Goal: Task Accomplishment & Management: Manage account settings

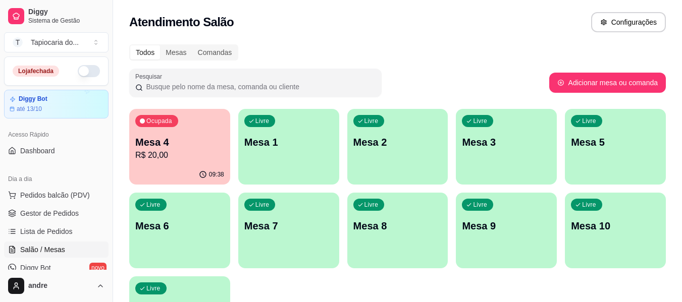
drag, startPoint x: 86, startPoint y: 67, endPoint x: 86, endPoint y: 80, distance: 12.6
click at [86, 69] on button "button" at bounding box center [89, 71] width 22 height 12
click at [196, 138] on p "Mesa 4" at bounding box center [180, 143] width 86 height 14
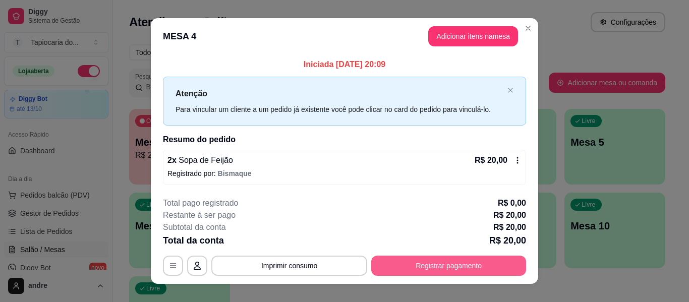
click at [454, 263] on button "Registrar pagamento" at bounding box center [448, 266] width 155 height 20
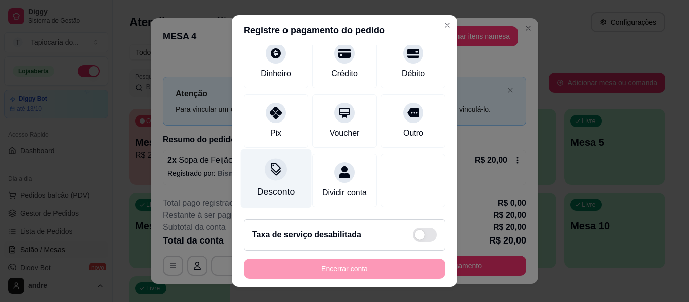
scroll to position [93, 0]
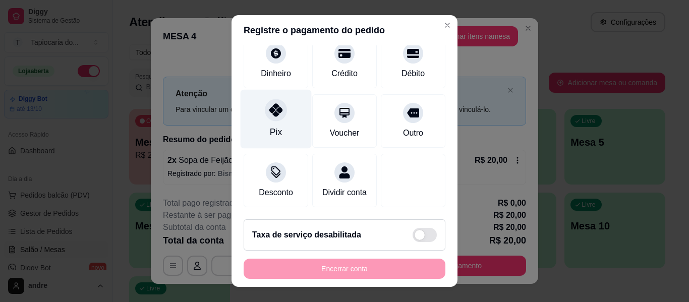
click at [260, 112] on div "Pix" at bounding box center [276, 119] width 71 height 59
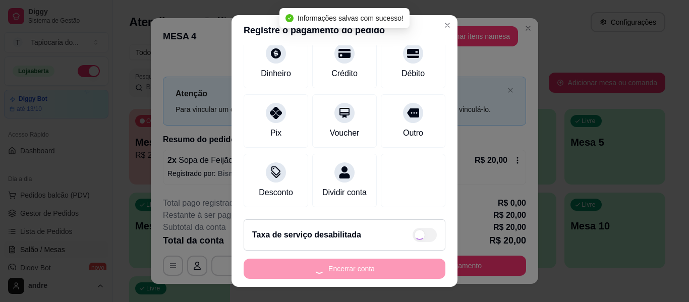
type input "R$ 0,00"
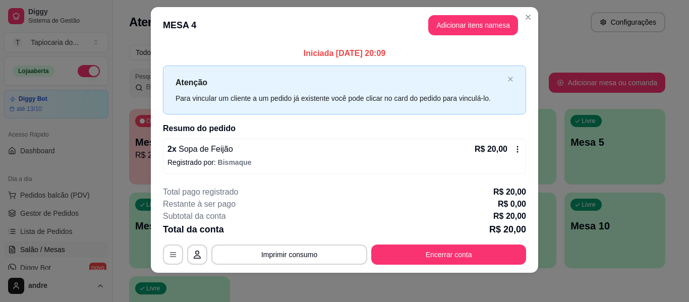
scroll to position [14, 0]
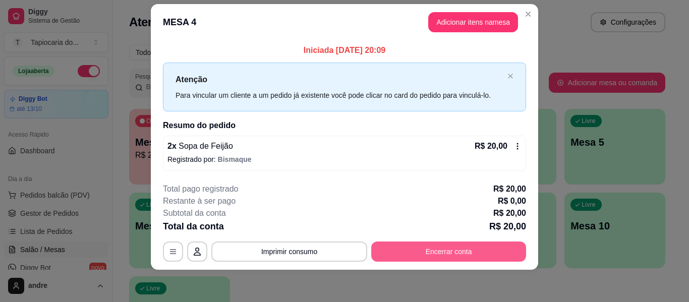
click at [437, 247] on button "Encerrar conta" at bounding box center [448, 252] width 155 height 20
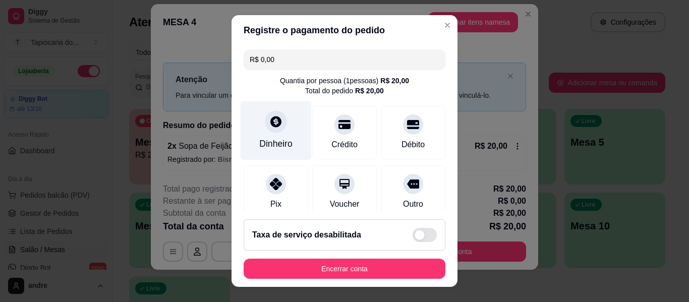
click at [270, 121] on icon at bounding box center [275, 121] width 11 height 11
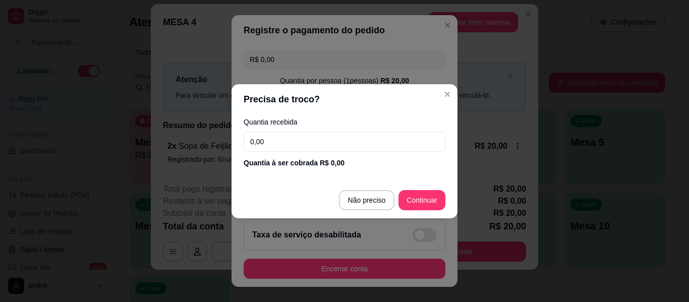
click at [279, 144] on input "0,00" at bounding box center [345, 142] width 202 height 20
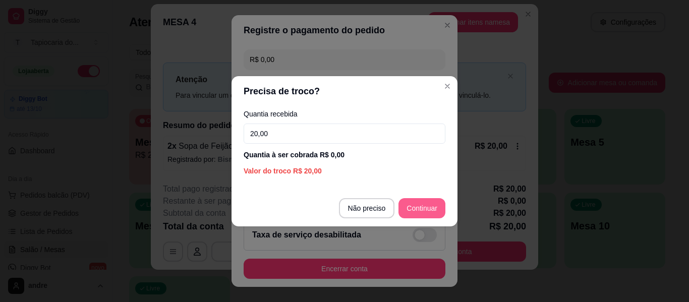
type input "20,00"
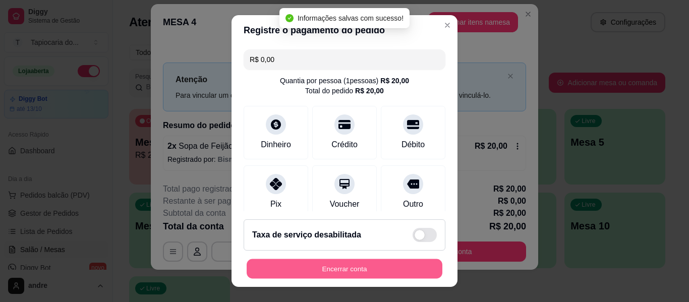
click at [343, 269] on button "Encerrar conta" at bounding box center [345, 269] width 196 height 20
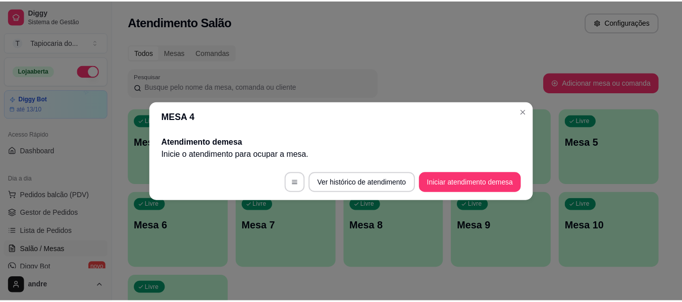
scroll to position [0, 0]
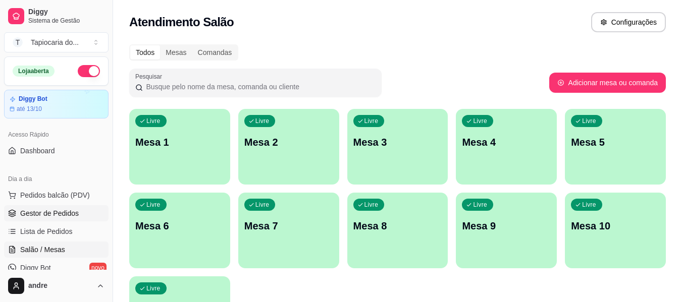
click at [50, 213] on span "Gestor de Pedidos" at bounding box center [49, 213] width 59 height 10
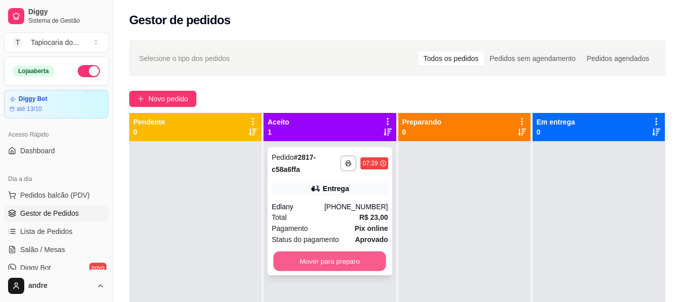
click at [362, 258] on button "Mover para preparo" at bounding box center [329, 262] width 113 height 20
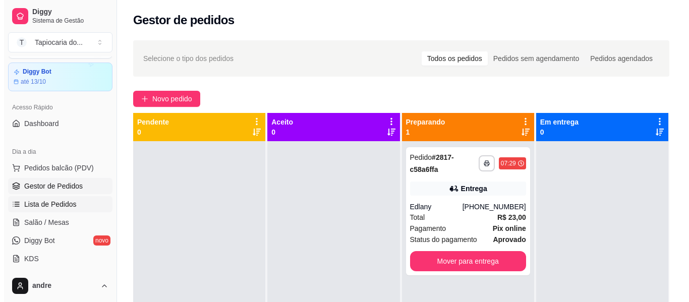
scroll to position [50, 0]
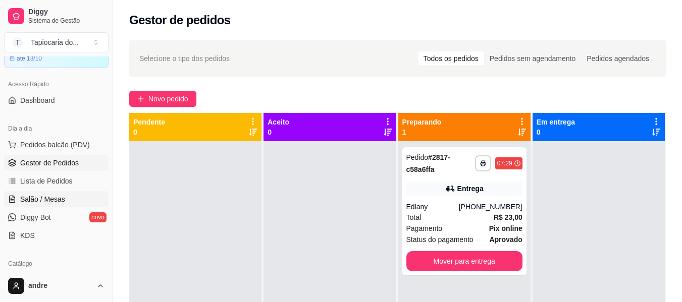
click at [43, 199] on span "Salão / Mesas" at bounding box center [42, 199] width 45 height 10
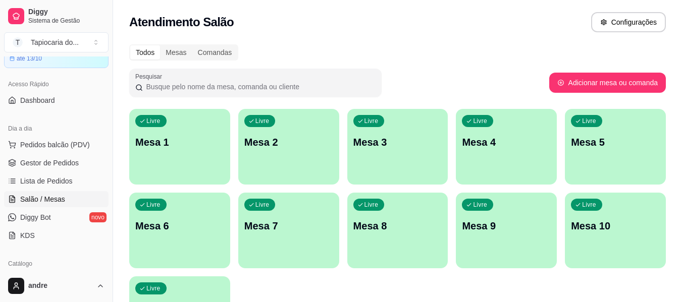
click at [467, 159] on div "Livre Mesa 4" at bounding box center [506, 141] width 101 height 64
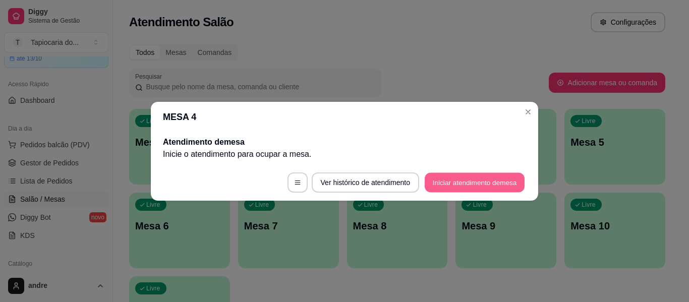
click at [465, 190] on button "Iniciar atendimento de mesa" at bounding box center [475, 183] width 100 height 20
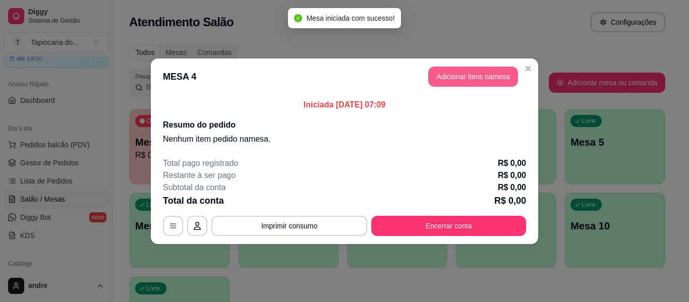
click at [502, 77] on button "Adicionar itens na mesa" at bounding box center [473, 77] width 90 height 20
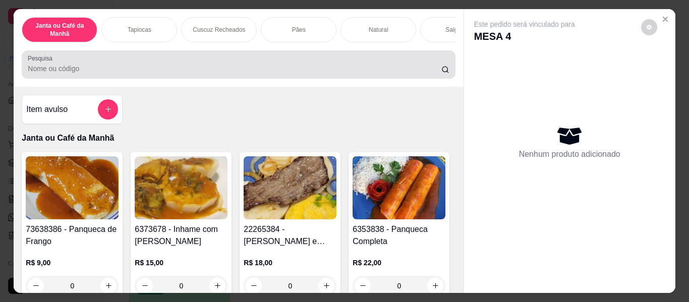
click at [190, 67] on input "Pesquisa" at bounding box center [235, 69] width 414 height 10
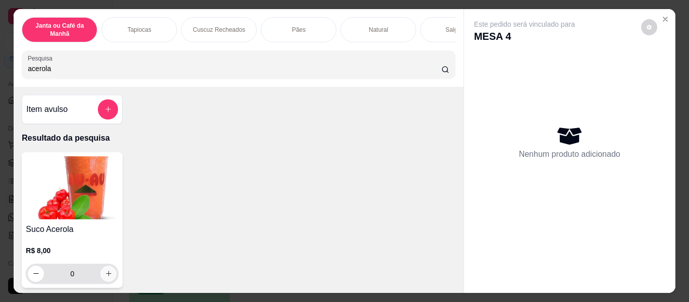
type input "acerola"
click at [96, 280] on input "0" at bounding box center [72, 274] width 57 height 20
click at [106, 277] on icon "increase-product-quantity" at bounding box center [109, 274] width 6 height 6
type input "1"
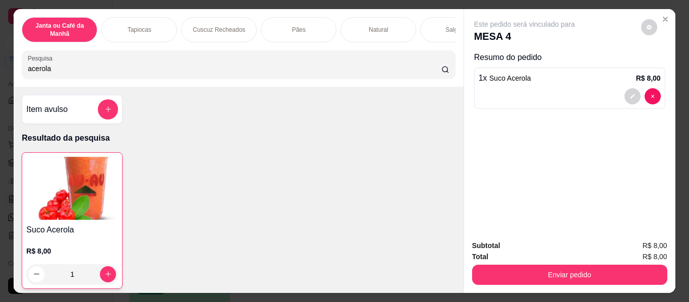
drag, startPoint x: 117, startPoint y: 71, endPoint x: 8, endPoint y: 61, distance: 109.5
click at [7, 63] on div "Janta ou Café da Manhã Tapiocas Cuscuz Recheados Pães Natural Salgados Tapiocas…" at bounding box center [344, 151] width 689 height 302
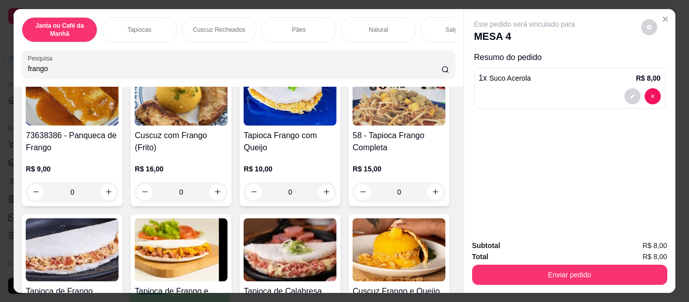
scroll to position [151, 0]
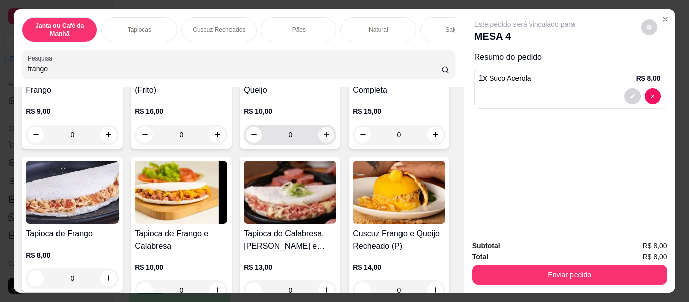
type input "frango"
click at [323, 136] on icon "increase-product-quantity" at bounding box center [327, 135] width 8 height 8
type input "1"
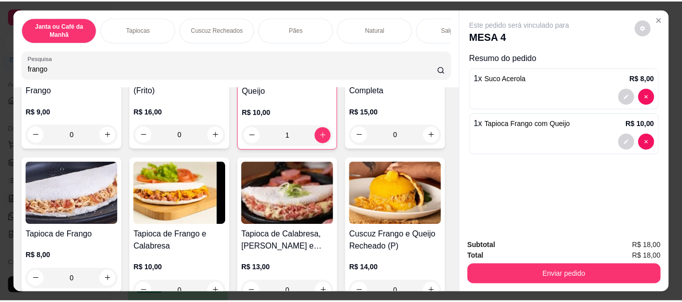
scroll to position [0, 0]
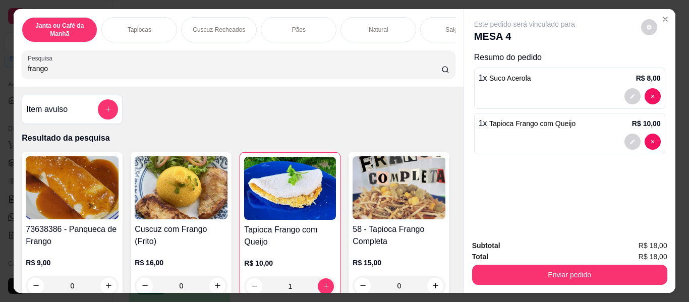
drag, startPoint x: 141, startPoint y: 73, endPoint x: 0, endPoint y: 71, distance: 140.8
click at [0, 71] on div "Janta ou Café da Manhã Tapiocas Cuscuz Recheados Pães Natural Salgados Tapiocas…" at bounding box center [344, 151] width 689 height 302
click at [104, 111] on icon "add-separate-item" at bounding box center [108, 109] width 8 height 8
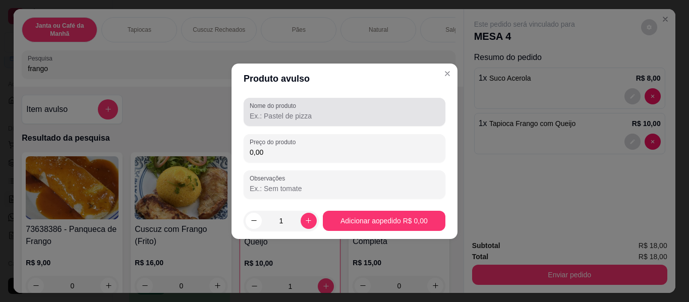
click at [286, 109] on label "Nome do produto" at bounding box center [275, 105] width 50 height 9
click at [286, 111] on input "Nome do produto" at bounding box center [345, 116] width 190 height 10
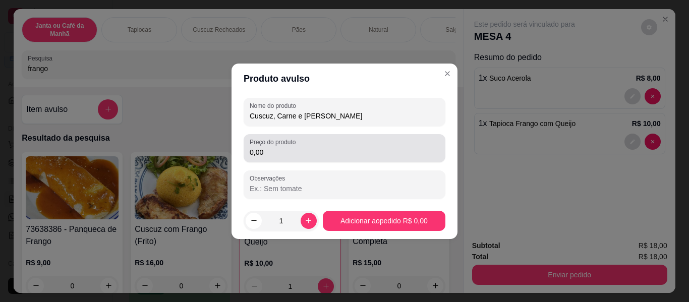
type input "Cuscuz, Carne e [PERSON_NAME]"
click at [321, 146] on div "0,00" at bounding box center [345, 148] width 190 height 20
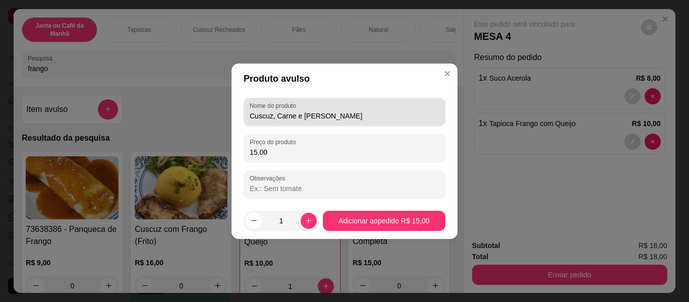
type input "15,00"
click at [274, 116] on input "Cuscuz, Carne e [PERSON_NAME]" at bounding box center [345, 116] width 190 height 10
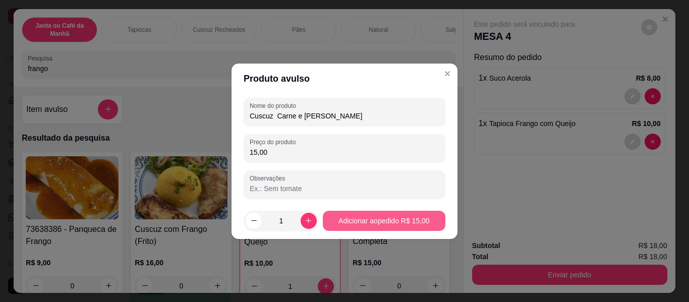
type input "Cuscuz Carne e [PERSON_NAME]"
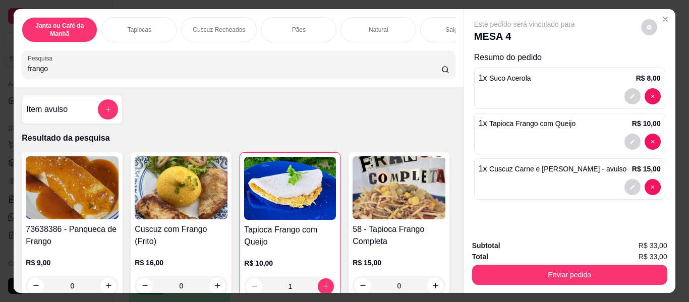
click at [636, 195] on div "1 x Cuscuz Carne e Galinha - avulso R$ 15,00" at bounding box center [569, 178] width 191 height 41
click at [219, 74] on input "frango" at bounding box center [235, 69] width 414 height 10
type input "f"
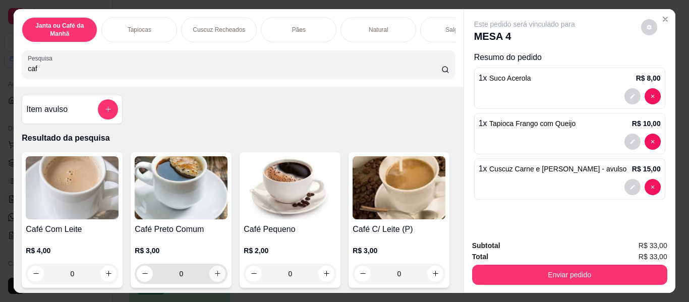
type input "caf"
click at [214, 273] on icon "increase-product-quantity" at bounding box center [218, 274] width 8 height 8
type input "1"
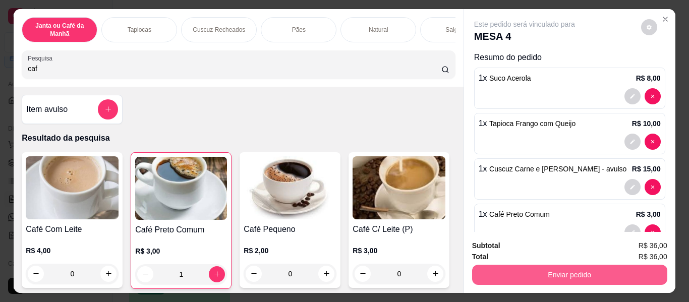
click at [576, 276] on button "Enviar pedido" at bounding box center [569, 275] width 195 height 20
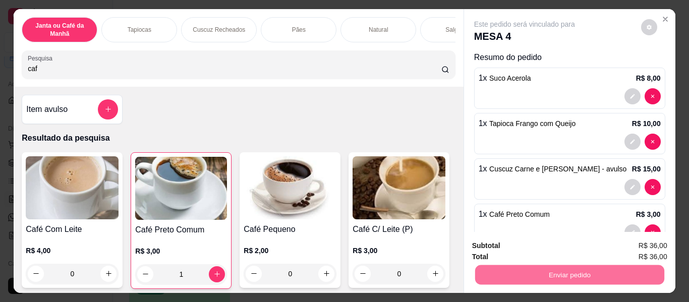
click at [539, 251] on button "Não registrar e enviar pedido" at bounding box center [536, 246] width 102 height 19
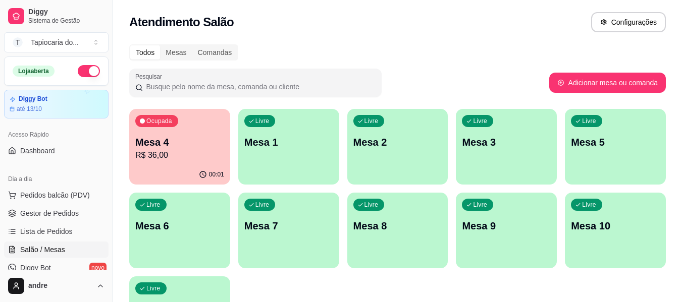
click at [170, 148] on p "Mesa 4" at bounding box center [179, 142] width 89 height 14
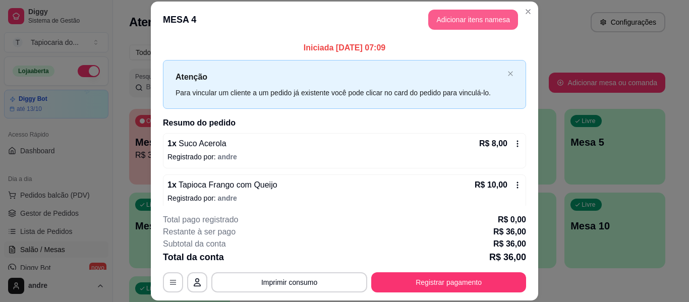
click at [464, 15] on button "Adicionar itens na mesa" at bounding box center [473, 20] width 90 height 20
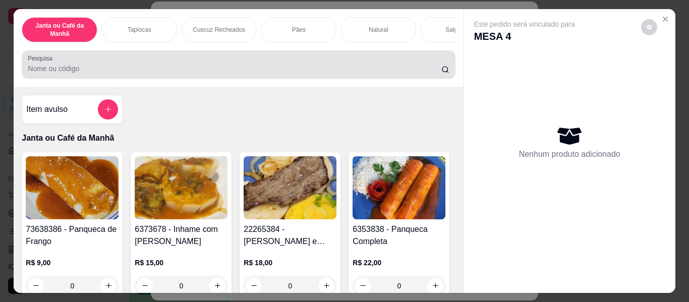
click at [268, 72] on input "Pesquisa" at bounding box center [235, 69] width 414 height 10
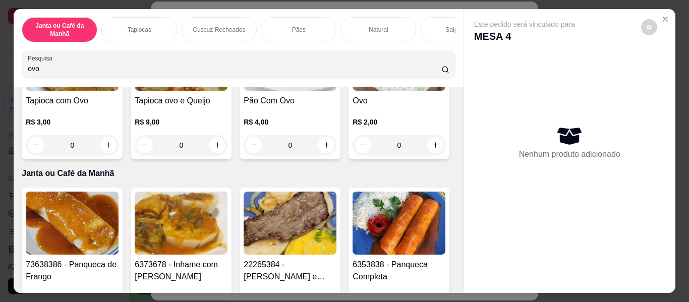
scroll to position [151, 0]
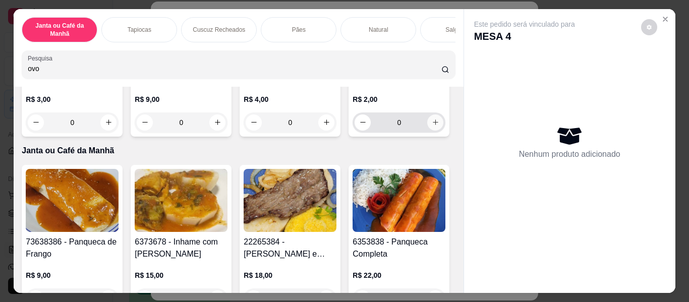
type input "ovo"
click at [427, 131] on button "increase-product-quantity" at bounding box center [435, 123] width 16 height 16
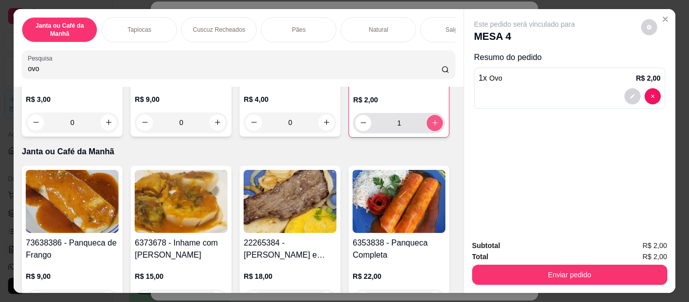
type input "1"
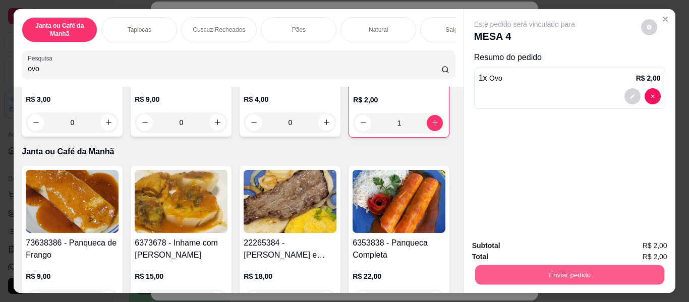
click at [610, 272] on button "Enviar pedido" at bounding box center [569, 275] width 189 height 20
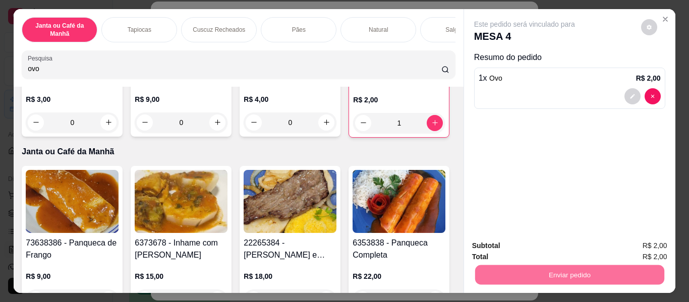
click at [549, 240] on button "Não registrar e enviar pedido" at bounding box center [536, 246] width 102 height 19
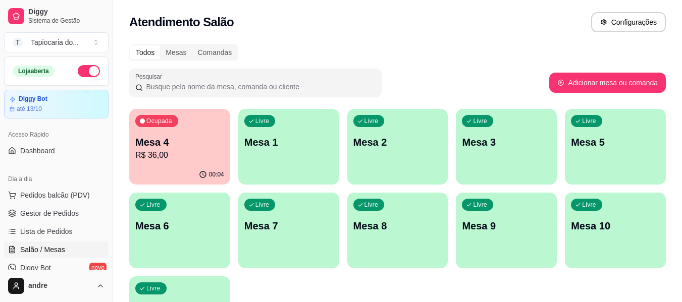
click at [184, 157] on p "R$ 36,00" at bounding box center [179, 155] width 89 height 12
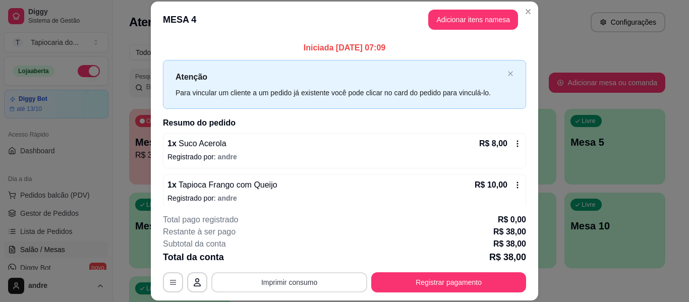
click at [288, 286] on button "Imprimir consumo" at bounding box center [289, 282] width 156 height 20
click at [294, 256] on button "Impressora" at bounding box center [288, 259] width 73 height 16
click at [526, 8] on icon "Close" at bounding box center [528, 12] width 8 height 8
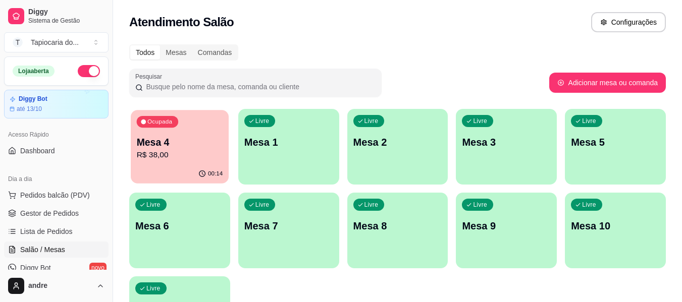
click at [191, 164] on div "Ocupada Mesa 4 R$ 38,00" at bounding box center [180, 137] width 98 height 54
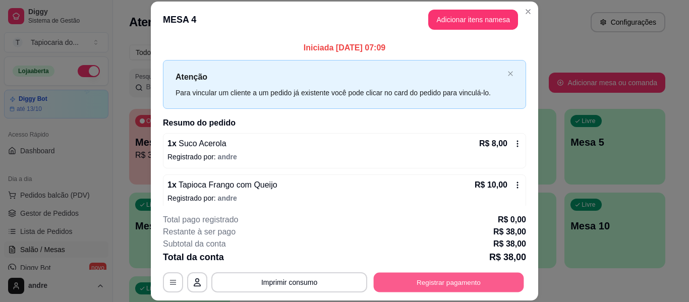
click at [454, 282] on button "Registrar pagamento" at bounding box center [449, 283] width 150 height 20
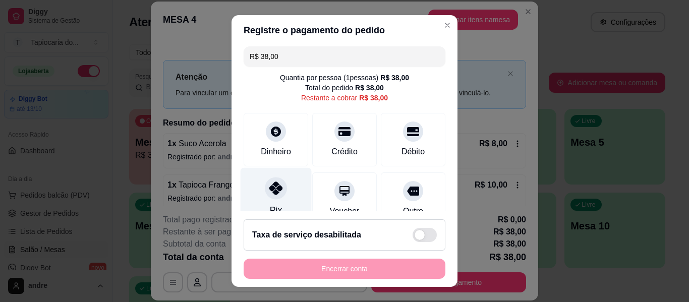
scroll to position [0, 0]
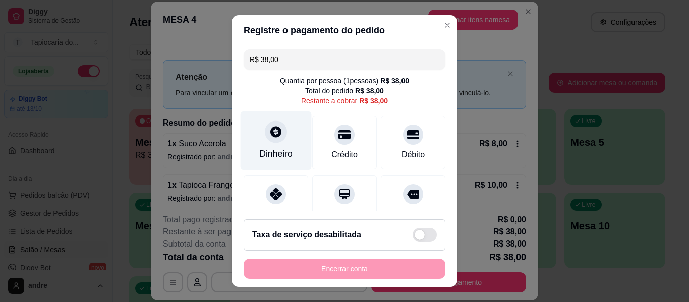
click at [285, 153] on div "Dinheiro" at bounding box center [275, 153] width 33 height 13
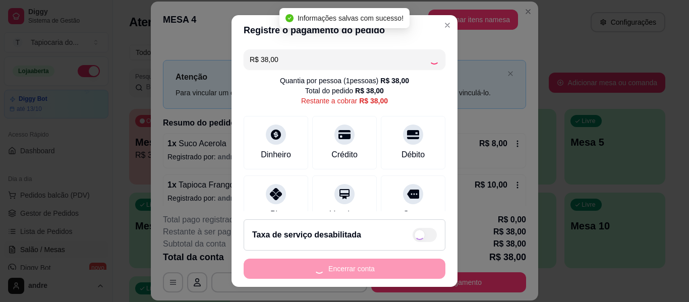
type input "R$ 0,00"
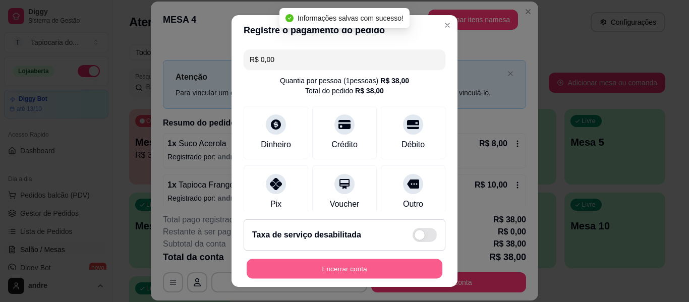
click at [391, 269] on button "Encerrar conta" at bounding box center [345, 269] width 196 height 20
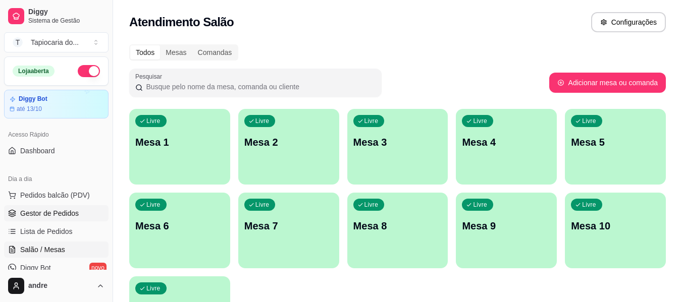
click at [28, 216] on span "Gestor de Pedidos" at bounding box center [49, 213] width 59 height 10
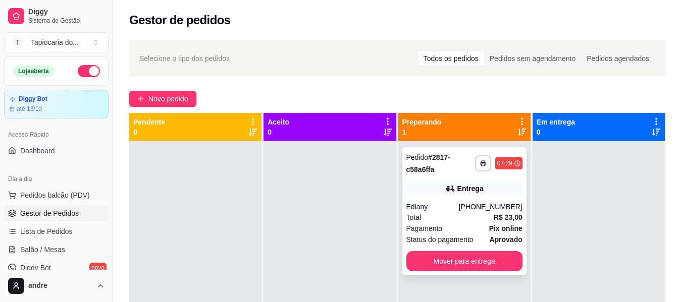
click at [444, 217] on div "Total R$ 23,00" at bounding box center [464, 217] width 116 height 11
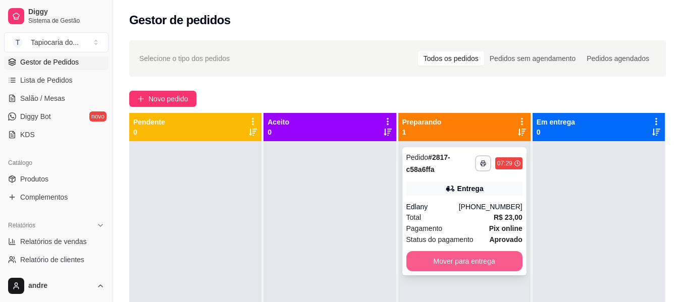
click at [508, 273] on div "**********" at bounding box center [464, 211] width 124 height 128
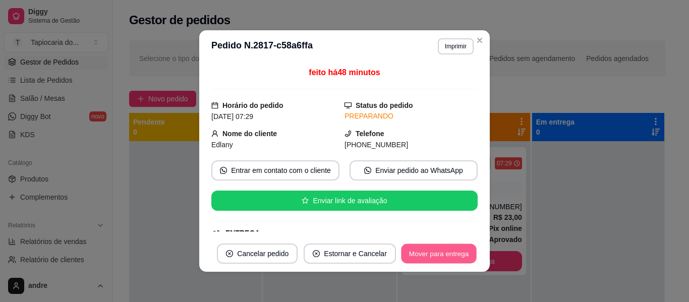
click at [421, 256] on button "Mover para entrega" at bounding box center [439, 254] width 76 height 20
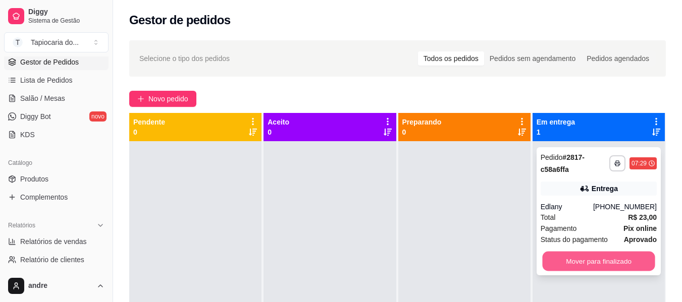
click at [607, 263] on button "Mover para finalizado" at bounding box center [598, 262] width 113 height 20
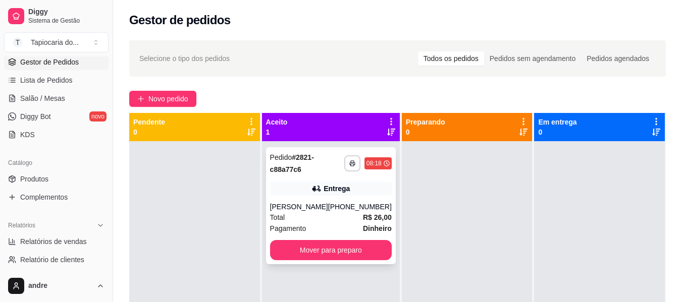
click at [333, 206] on div "(83) 99110-8479" at bounding box center [360, 207] width 64 height 10
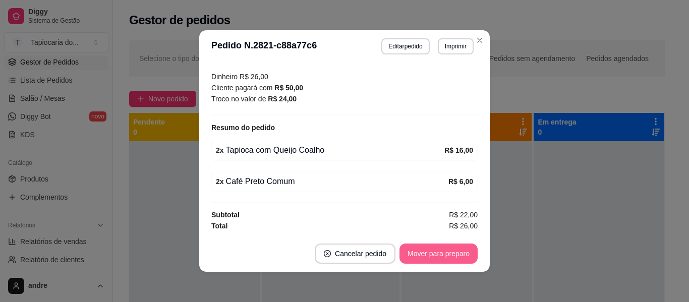
click at [430, 257] on button "Mover para preparo" at bounding box center [439, 254] width 78 height 20
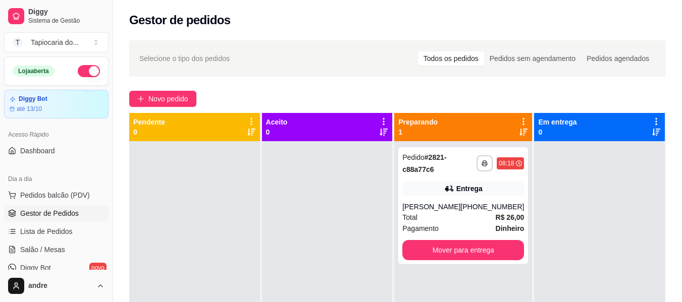
drag, startPoint x: 59, startPoint y: 151, endPoint x: 93, endPoint y: 139, distance: 36.2
click at [59, 151] on link "Dashboard" at bounding box center [56, 151] width 104 height 16
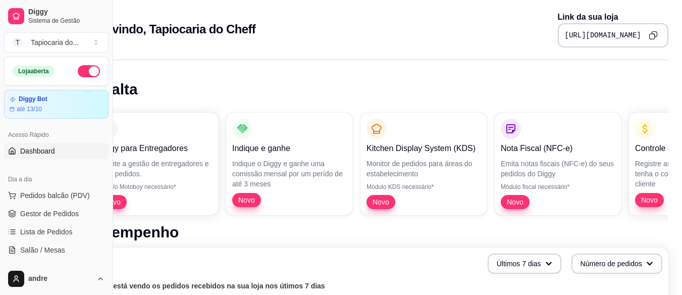
scroll to position [0, 45]
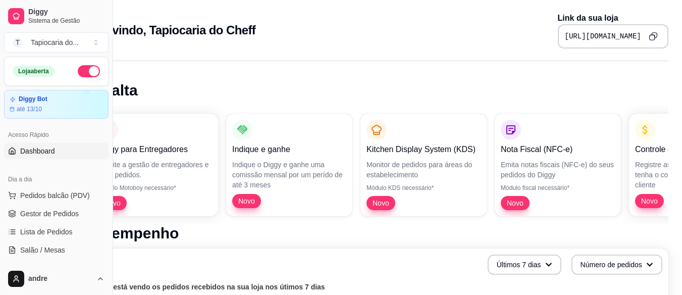
click at [653, 34] on icon "Copy to clipboard" at bounding box center [652, 36] width 9 height 9
drag, startPoint x: 38, startPoint y: 211, endPoint x: 53, endPoint y: 202, distance: 17.4
click at [39, 211] on span "Gestor de Pedidos" at bounding box center [49, 213] width 59 height 10
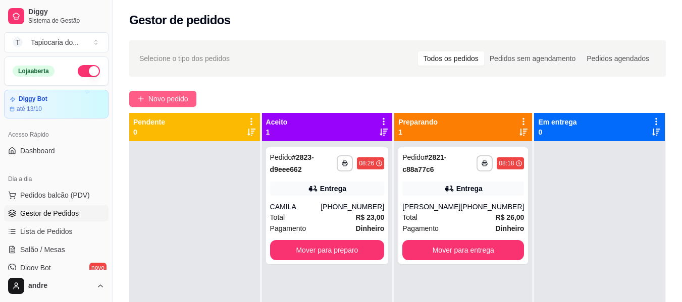
click at [174, 101] on span "Novo pedido" at bounding box center [168, 98] width 40 height 11
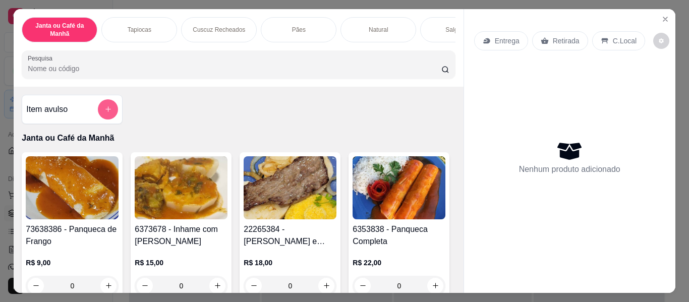
click at [109, 110] on button "add-separate-item" at bounding box center [108, 109] width 20 height 20
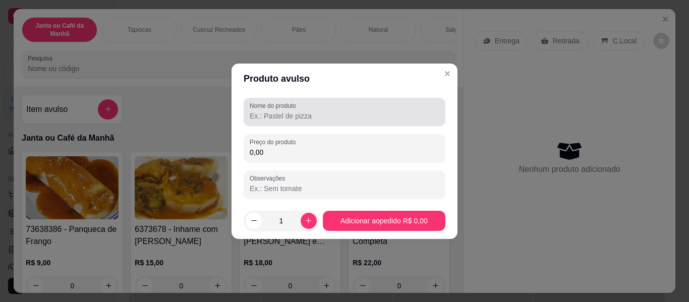
click at [307, 125] on div "Nome do produto" at bounding box center [345, 112] width 202 height 28
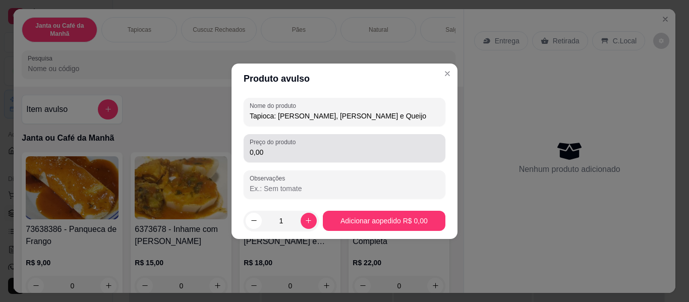
type input "Tapioca: Frango, Charque e Queijo"
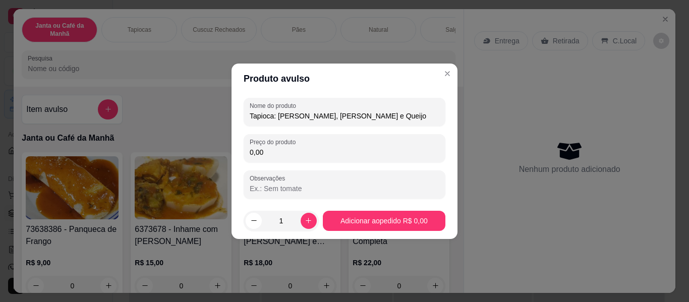
click at [297, 152] on input "0,00" at bounding box center [345, 152] width 190 height 10
type input "13,00"
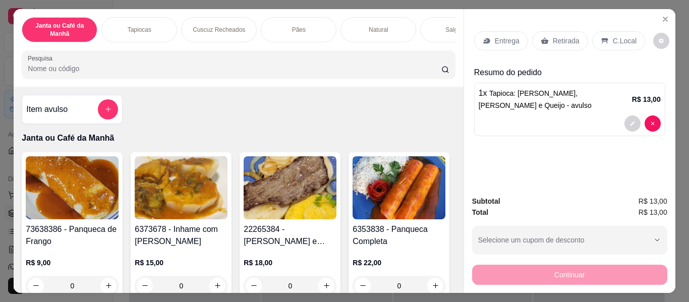
click at [495, 36] on p "Entrega" at bounding box center [507, 41] width 25 height 10
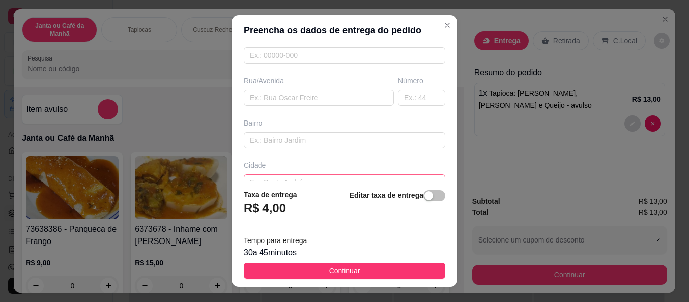
scroll to position [204, 0]
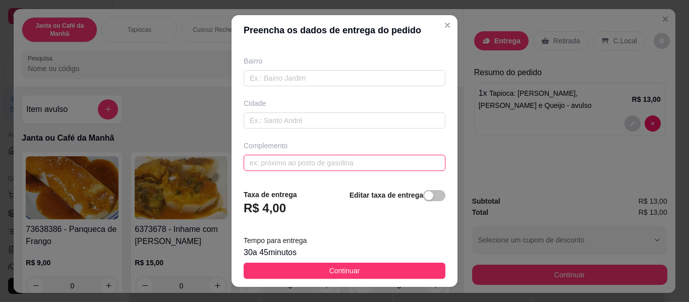
click at [290, 169] on input "text" at bounding box center [345, 163] width 202 height 16
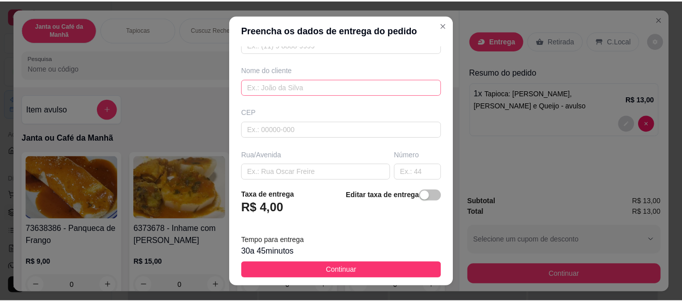
scroll to position [53, 0]
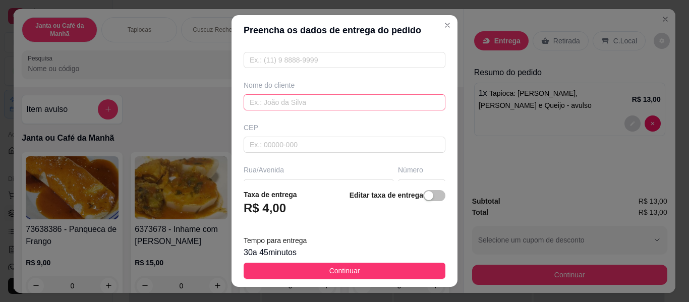
type input "Restaurante ao Lado de Décio"
click at [292, 107] on input "text" at bounding box center [345, 102] width 202 height 16
type input "n"
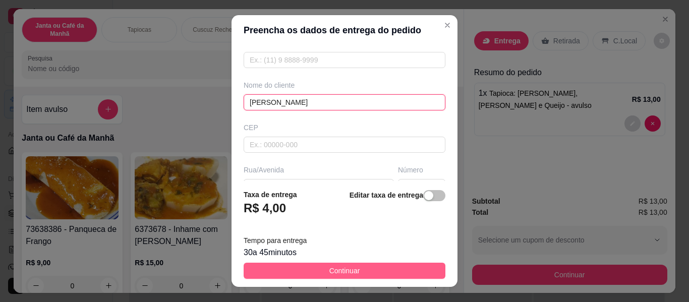
type input "Nino"
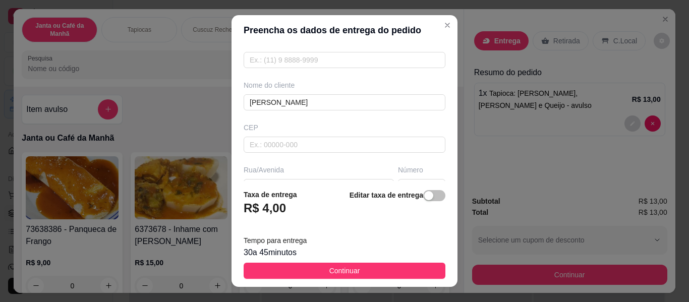
drag, startPoint x: 367, startPoint y: 276, endPoint x: 372, endPoint y: 276, distance: 5.1
click at [370, 276] on button "Continuar" at bounding box center [345, 271] width 202 height 16
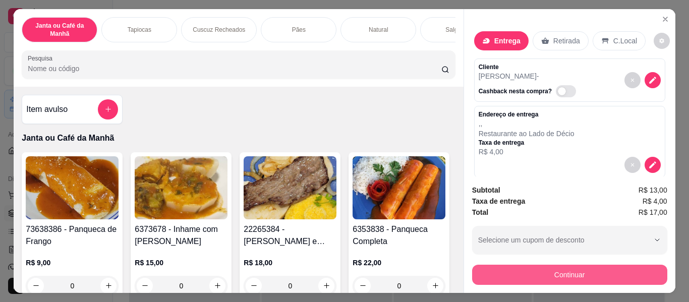
click at [640, 269] on button "Continuar" at bounding box center [569, 275] width 195 height 20
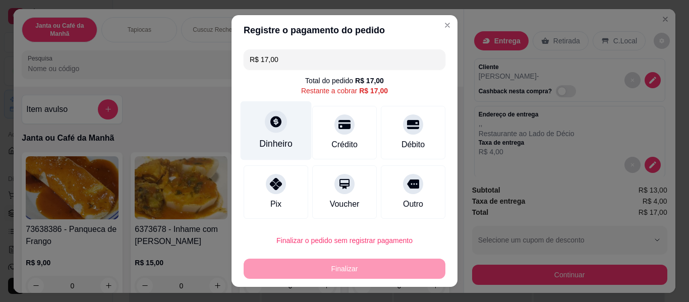
click at [280, 144] on div "Dinheiro" at bounding box center [275, 143] width 33 height 13
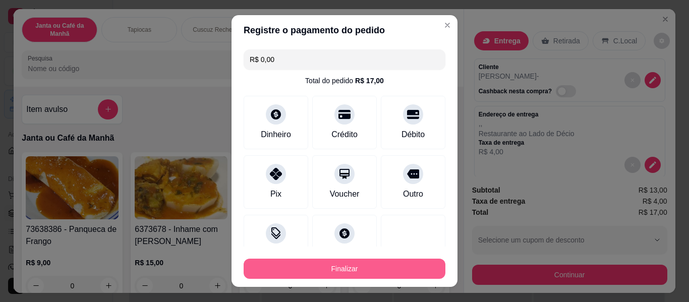
click at [403, 276] on button "Finalizar" at bounding box center [345, 269] width 202 height 20
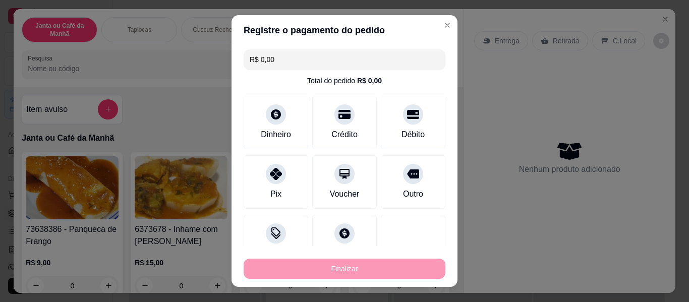
type input "-R$ 17,00"
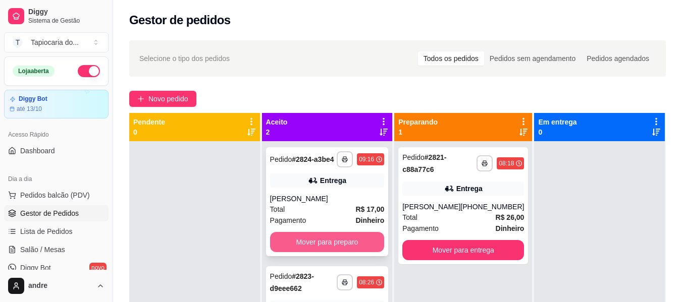
click at [352, 239] on button "Mover para preparo" at bounding box center [327, 242] width 115 height 20
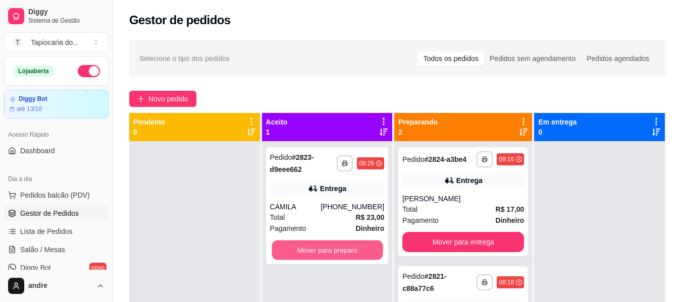
click at [356, 244] on button "Mover para preparo" at bounding box center [326, 251] width 111 height 20
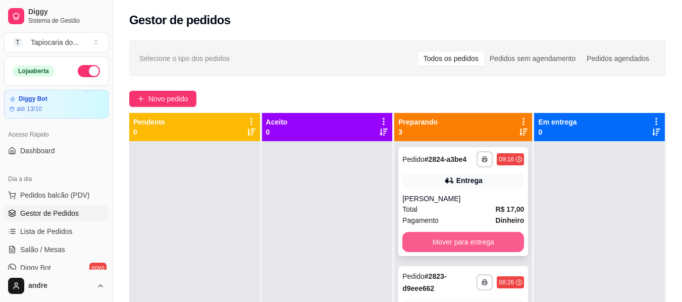
click at [483, 252] on button "Mover para entrega" at bounding box center [463, 242] width 122 height 20
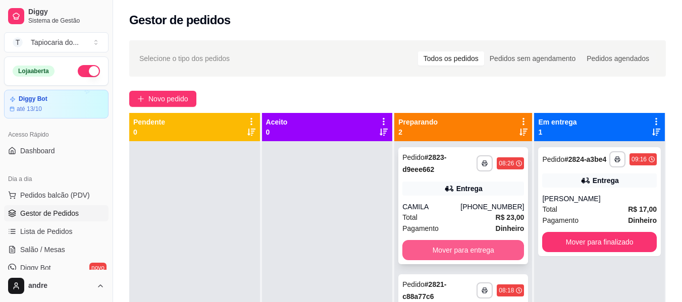
click at [484, 255] on button "Mover para entrega" at bounding box center [463, 250] width 122 height 20
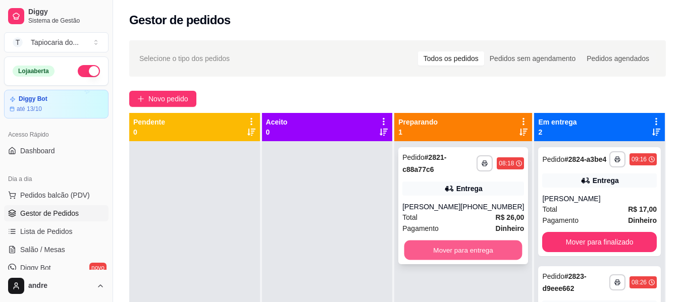
click at [485, 250] on button "Mover para entrega" at bounding box center [463, 251] width 118 height 20
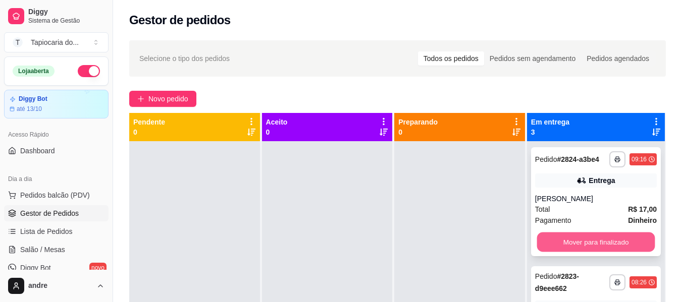
click at [596, 245] on button "Mover para finalizado" at bounding box center [595, 243] width 118 height 20
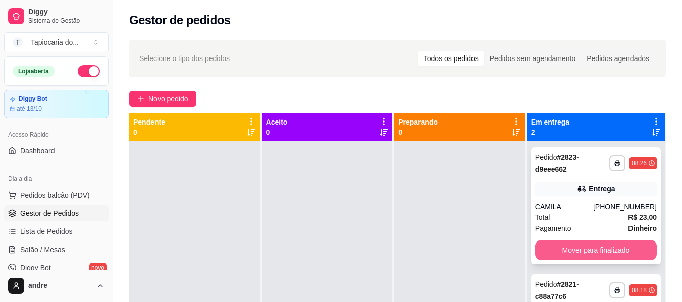
click at [596, 250] on button "Mover para finalizado" at bounding box center [596, 250] width 122 height 20
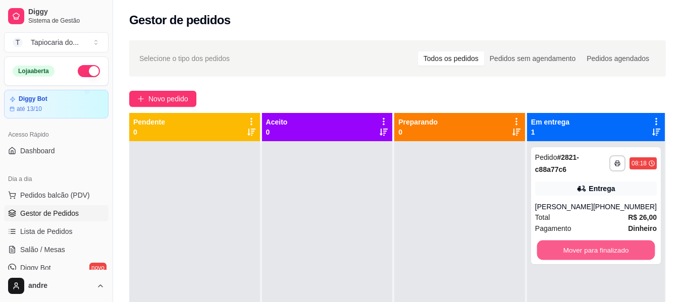
click at [596, 250] on button "Mover para finalizado" at bounding box center [595, 251] width 118 height 20
